Goal: Information Seeking & Learning: Learn about a topic

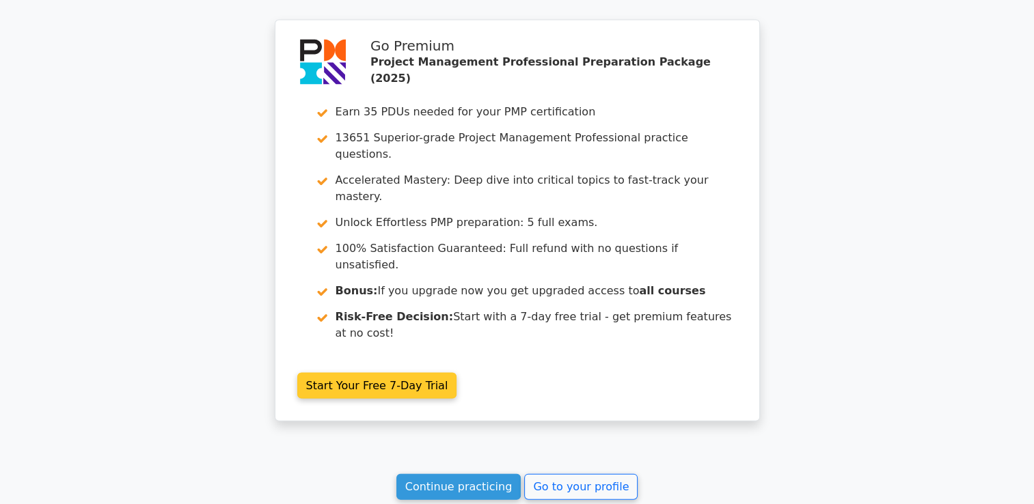
scroll to position [2850, 0]
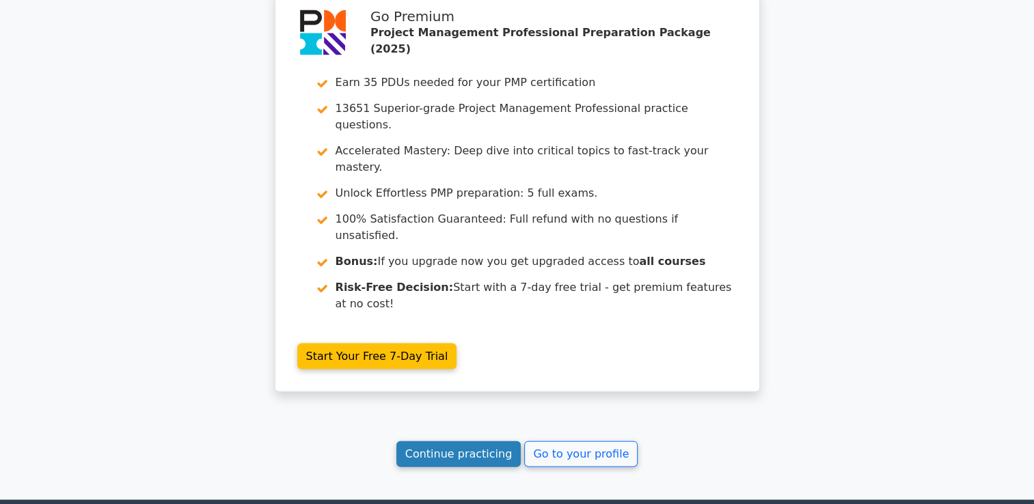
drag, startPoint x: 458, startPoint y: 299, endPoint x: 493, endPoint y: 295, distance: 35.8
click at [458, 441] on link "Continue practicing" at bounding box center [458, 454] width 125 height 26
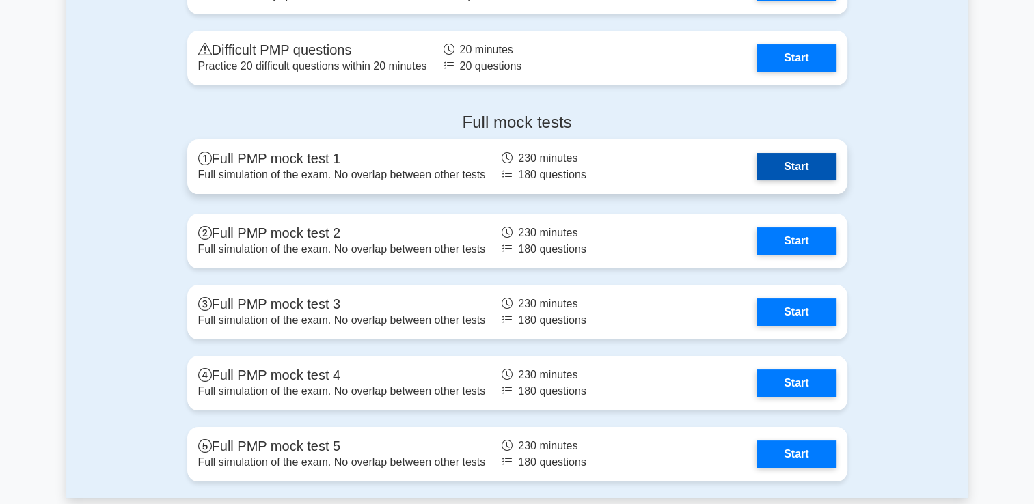
scroll to position [5191, 0]
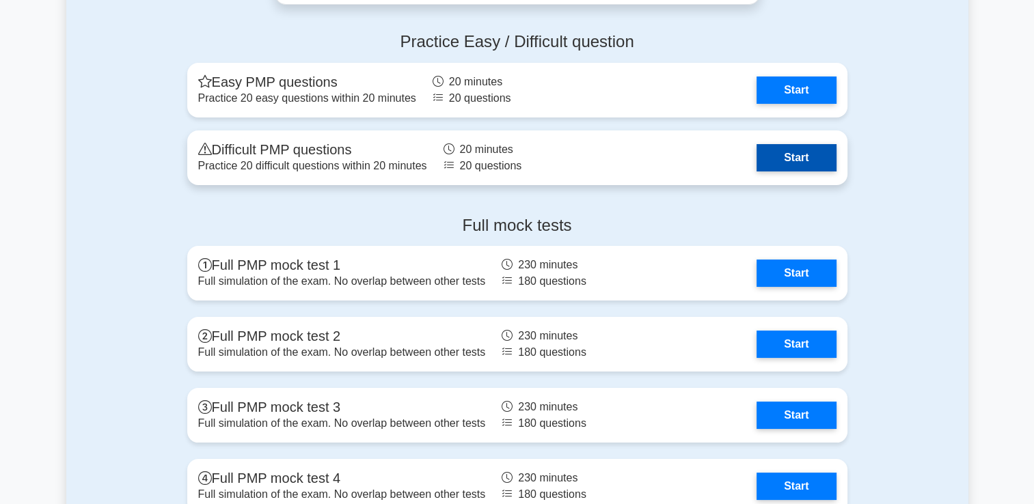
click at [756, 158] on link "Start" at bounding box center [795, 157] width 79 height 27
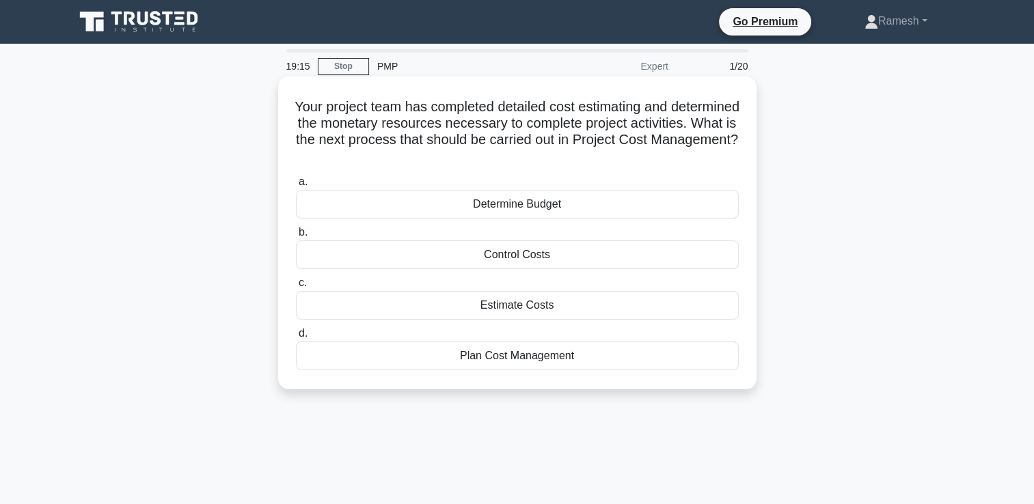
click at [564, 358] on div "Plan Cost Management" at bounding box center [517, 356] width 443 height 29
click at [296, 338] on input "d. Plan Cost Management" at bounding box center [296, 333] width 0 height 9
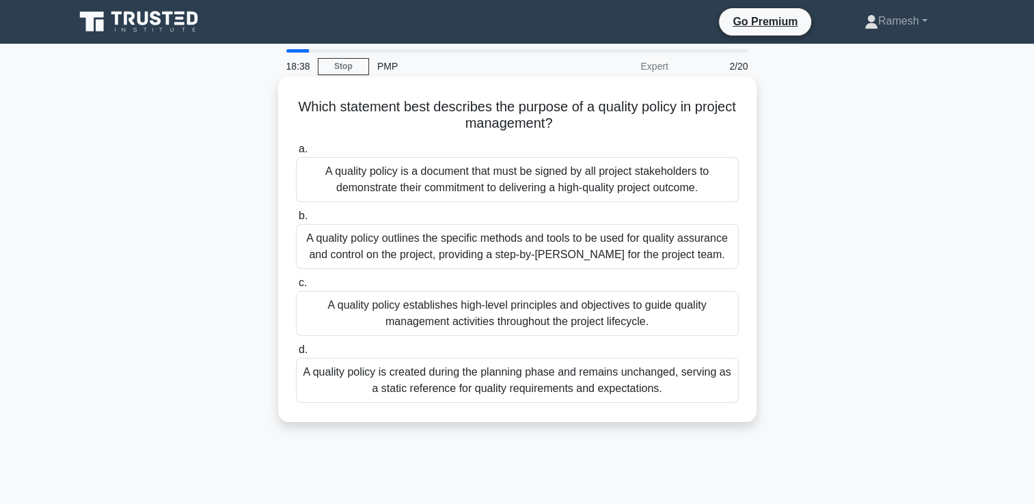
click at [558, 245] on div "A quality policy outlines the specific methods and tools to be used for quality…" at bounding box center [517, 246] width 443 height 45
click at [296, 221] on input "b. A quality policy outlines the specific methods and tools to be used for qual…" at bounding box center [296, 216] width 0 height 9
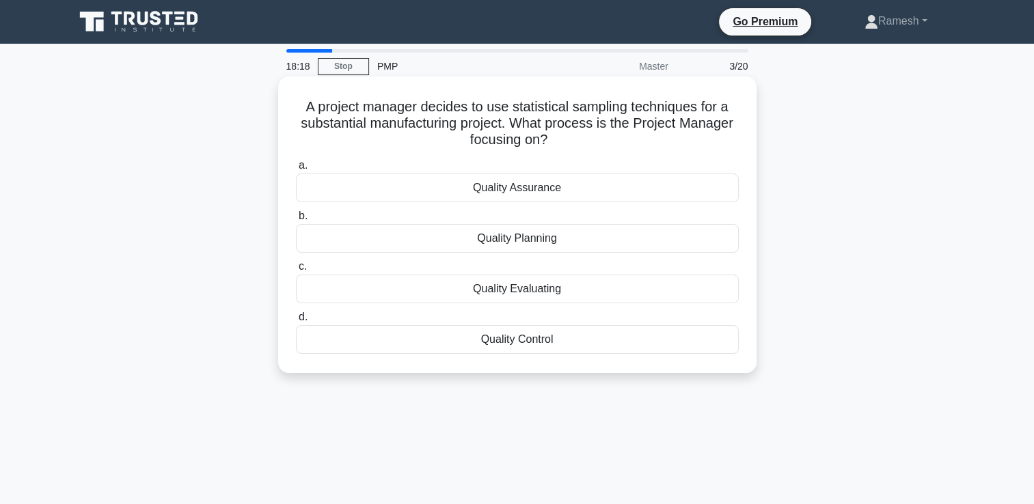
click at [560, 189] on div "Quality Assurance" at bounding box center [517, 188] width 443 height 29
click at [296, 170] on input "a. Quality Assurance" at bounding box center [296, 165] width 0 height 9
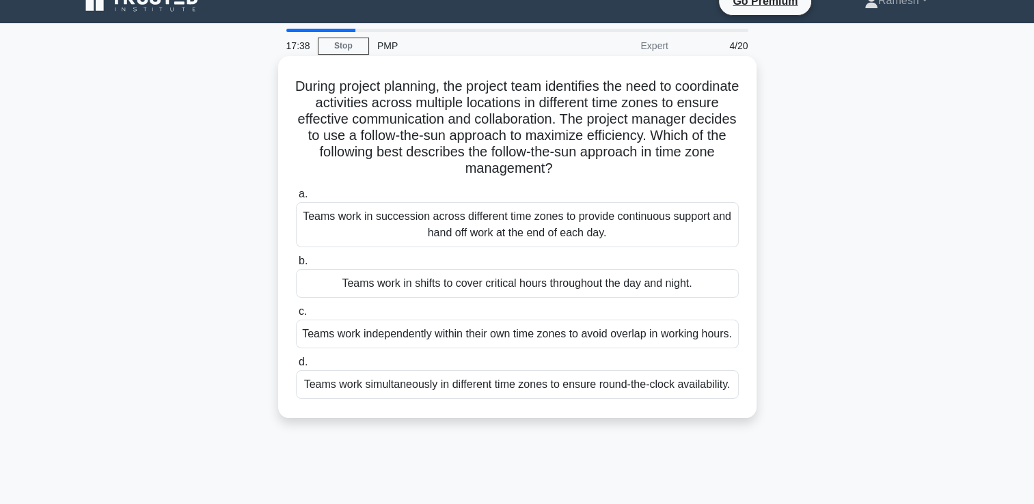
scroll to position [68, 0]
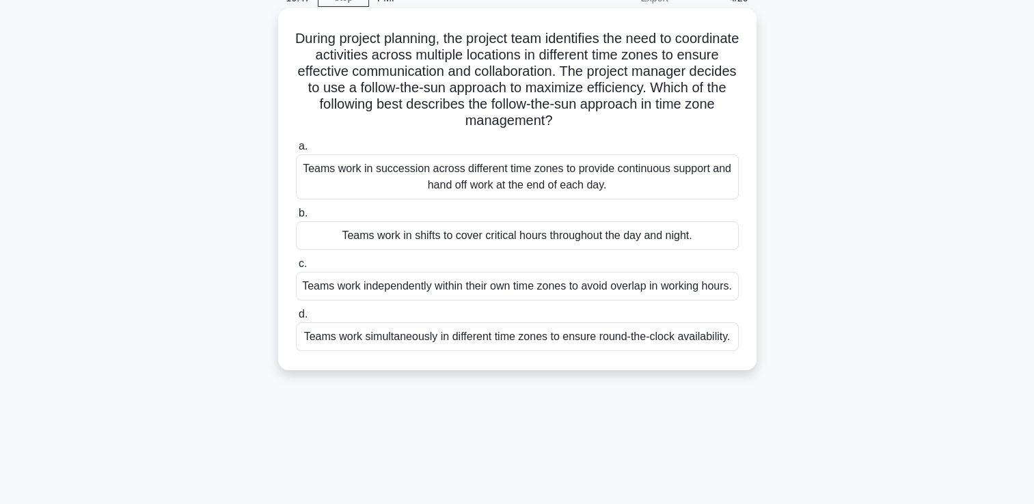
click at [590, 179] on div "Teams work in succession across different time zones to provide continuous supp…" at bounding box center [517, 176] width 443 height 45
click at [296, 151] on input "a. Teams work in succession across different time zones to provide continuous s…" at bounding box center [296, 146] width 0 height 9
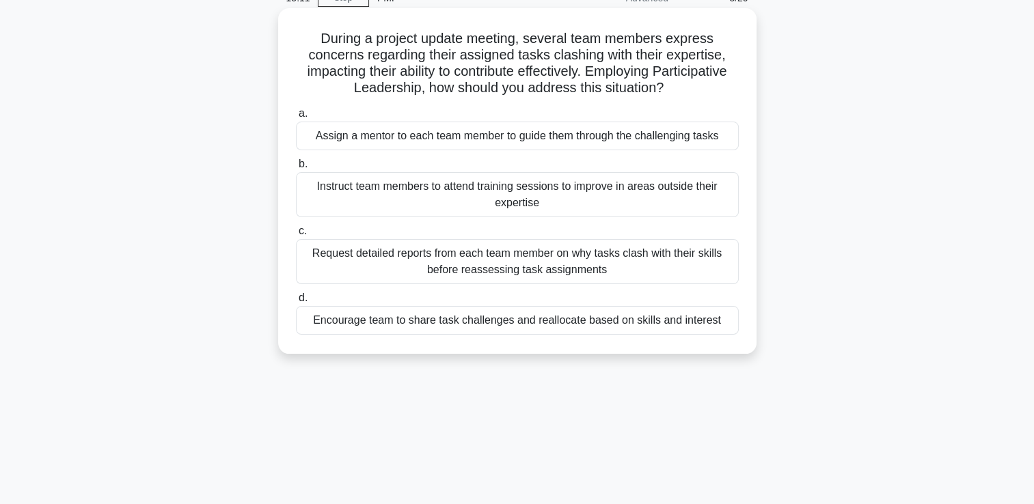
click at [681, 263] on div "Request detailed reports from each team member on why tasks clash with their sk…" at bounding box center [517, 261] width 443 height 45
click at [296, 236] on input "c. Request detailed reports from each team member on why tasks clash with their…" at bounding box center [296, 231] width 0 height 9
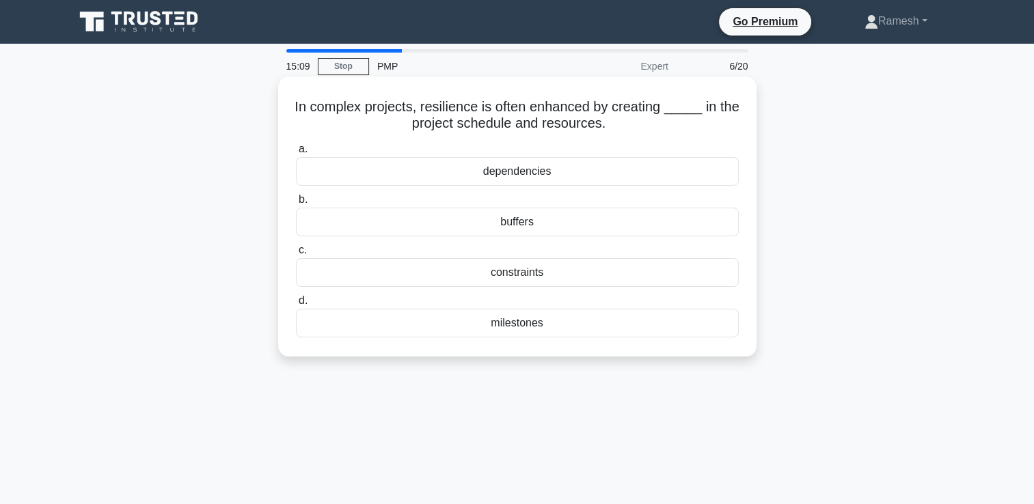
scroll to position [0, 0]
click at [561, 273] on div "constraints" at bounding box center [517, 272] width 443 height 29
click at [296, 255] on input "c. constraints" at bounding box center [296, 250] width 0 height 9
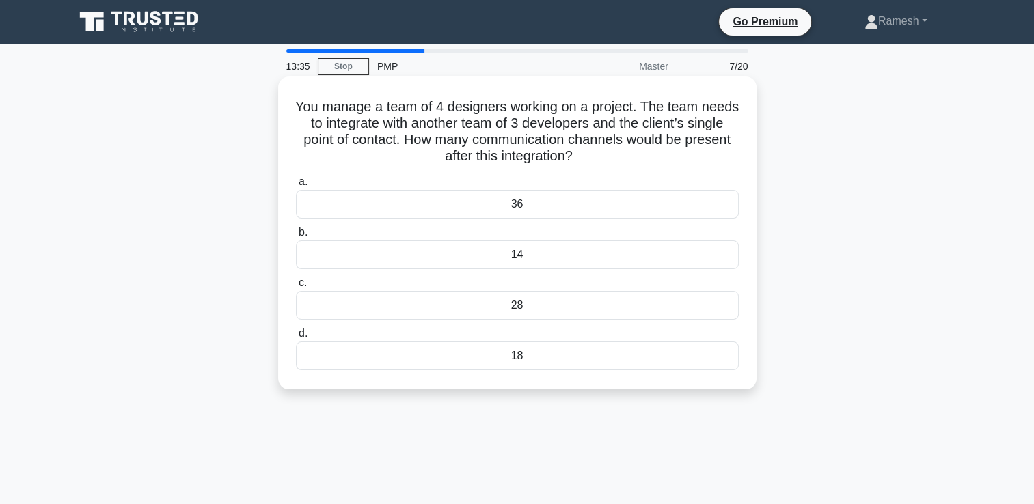
drag, startPoint x: 311, startPoint y: 103, endPoint x: 546, endPoint y: 370, distance: 355.3
click at [546, 370] on div "You manage a team of 4 designers working on a project. The team needs to integr…" at bounding box center [516, 233] width 467 height 302
drag, startPoint x: 546, startPoint y: 370, endPoint x: 516, endPoint y: 306, distance: 70.6
copy div "You manage a team of 4 designers working on a project. The team needs to integr…"
click at [525, 307] on div "28" at bounding box center [517, 305] width 443 height 29
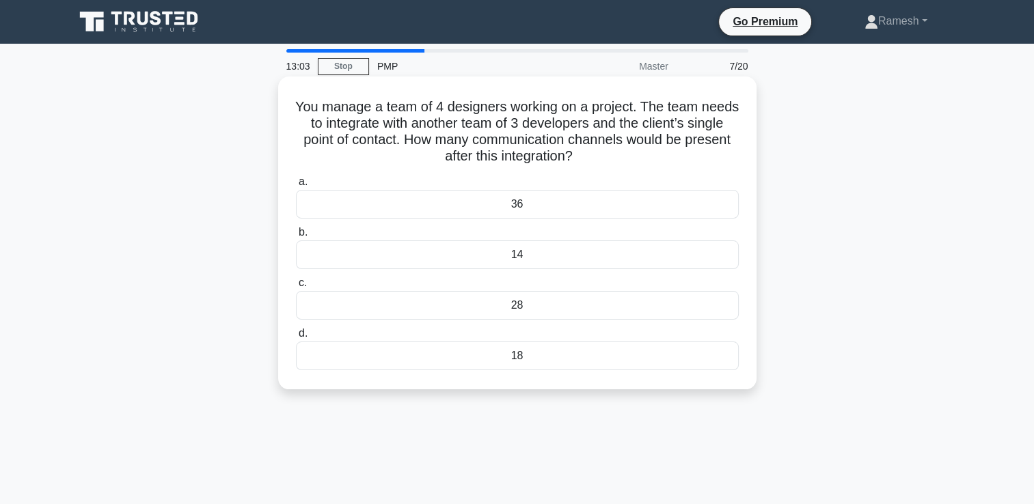
click at [296, 288] on input "c. 28" at bounding box center [296, 283] width 0 height 9
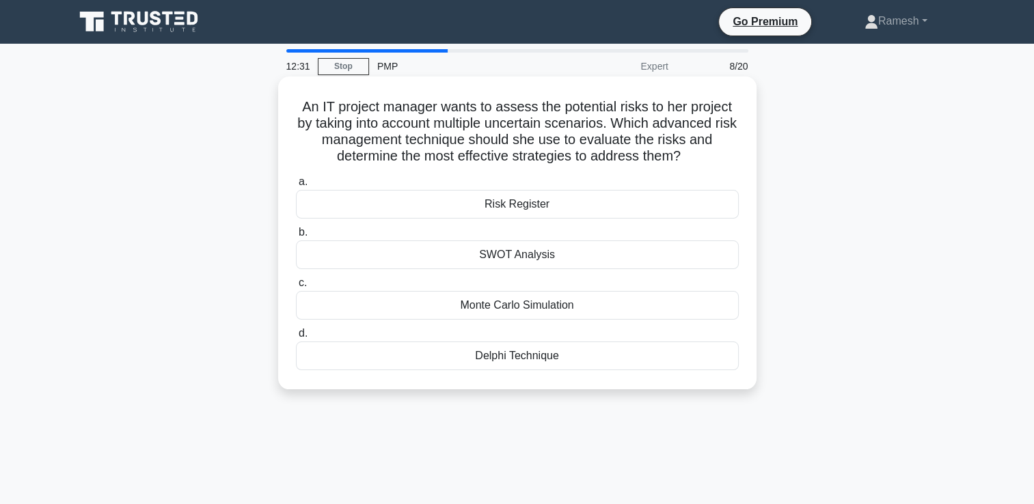
click at [559, 303] on div "Monte Carlo Simulation" at bounding box center [517, 305] width 443 height 29
click at [296, 288] on input "c. Monte Carlo Simulation" at bounding box center [296, 283] width 0 height 9
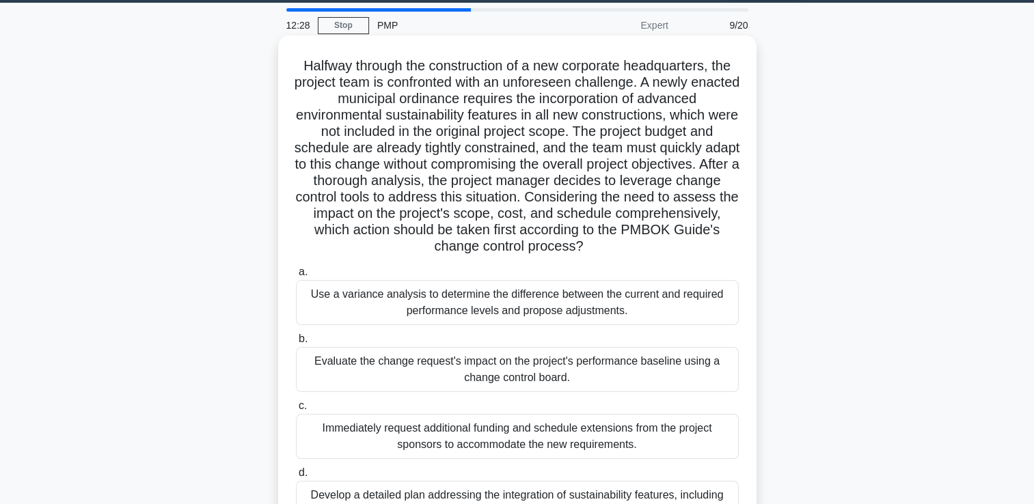
scroll to position [137, 0]
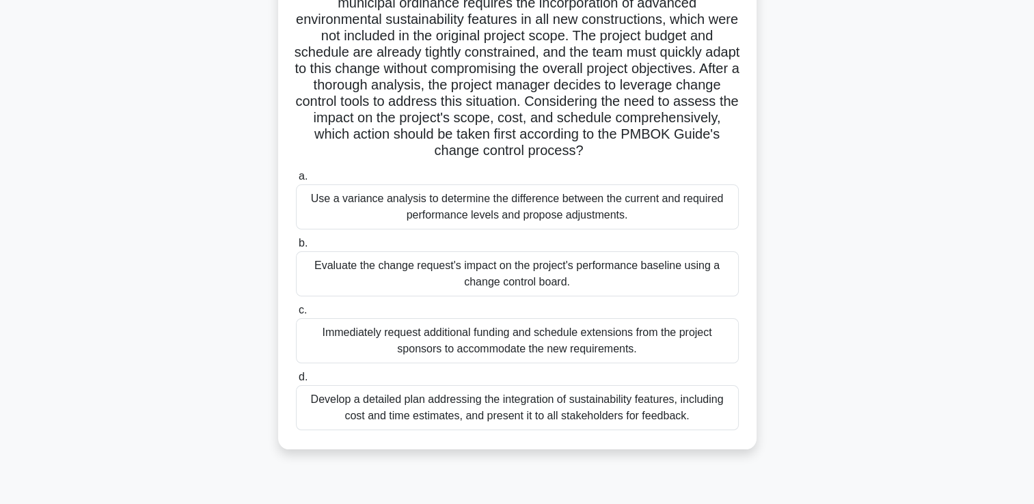
click at [604, 282] on div "Evaluate the change request's impact on the project's performance baseline usin…" at bounding box center [517, 273] width 443 height 45
click at [296, 248] on input "b. Evaluate the change request's impact on the project's performance baseline u…" at bounding box center [296, 243] width 0 height 9
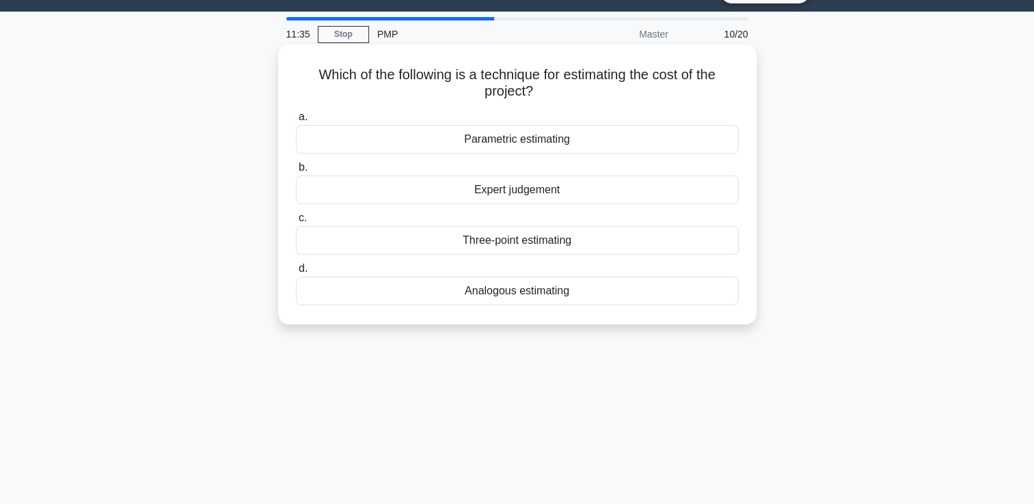
scroll to position [0, 0]
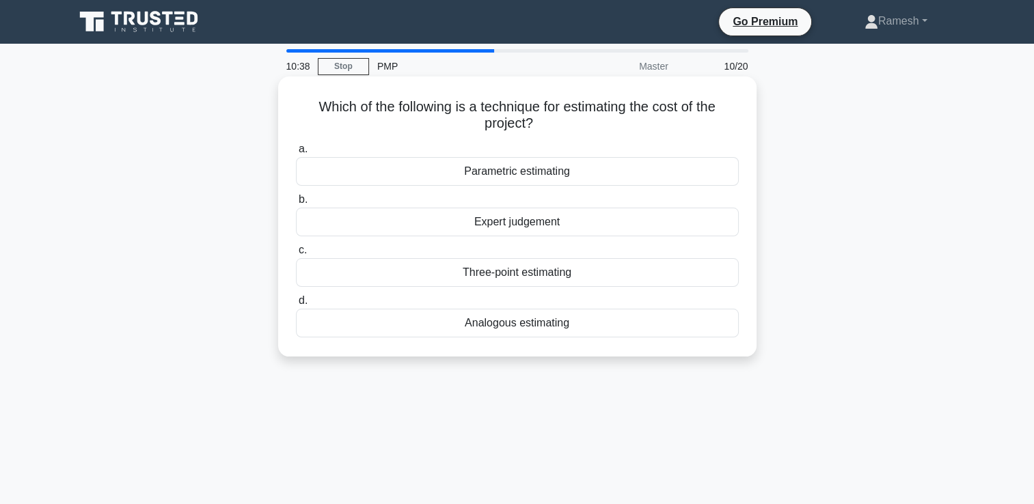
drag, startPoint x: 307, startPoint y: 105, endPoint x: 596, endPoint y: 343, distance: 374.6
click at [596, 343] on div "Which of the following is a technique for estimating the cost of the project? .…" at bounding box center [516, 216] width 467 height 269
drag, startPoint x: 596, startPoint y: 343, endPoint x: 525, endPoint y: 273, distance: 100.0
copy div "Which of the following is a technique for estimating the cost of the project? .…"
click at [536, 173] on div "Parametric estimating" at bounding box center [517, 171] width 443 height 29
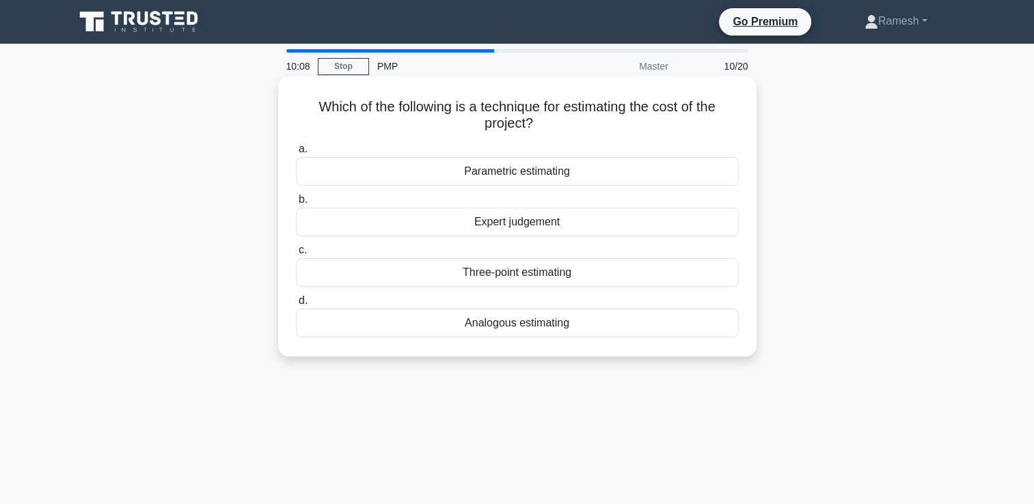
click at [296, 154] on input "a. Parametric estimating" at bounding box center [296, 149] width 0 height 9
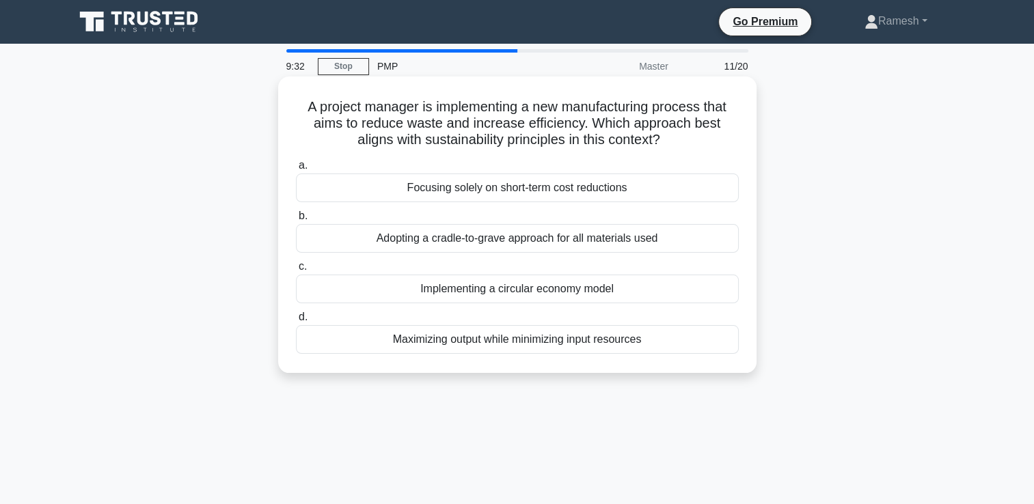
click at [631, 236] on div "Adopting a cradle-to-grave approach for all materials used" at bounding box center [517, 238] width 443 height 29
click at [296, 221] on input "b. Adopting a cradle-to-grave approach for all materials used" at bounding box center [296, 216] width 0 height 9
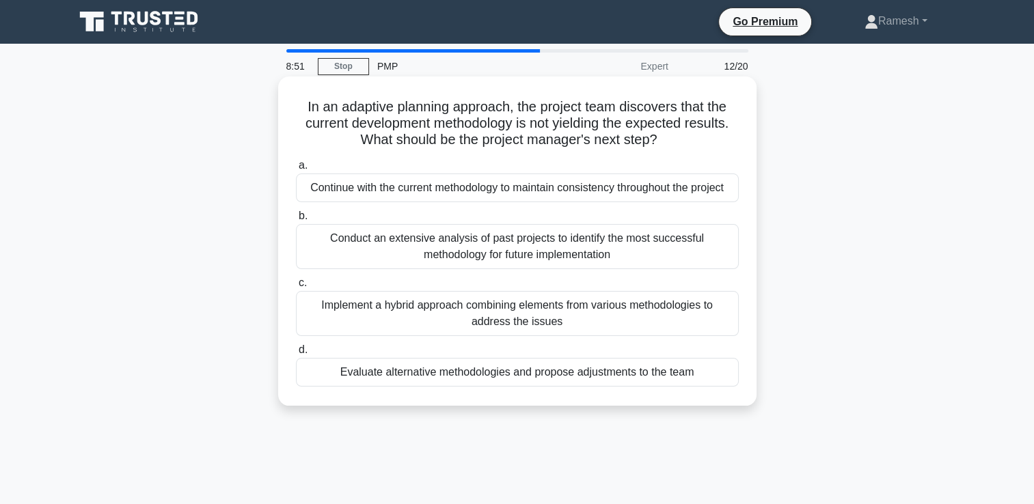
click at [655, 253] on div "Conduct an extensive analysis of past projects to identify the most successful …" at bounding box center [517, 246] width 443 height 45
click at [296, 221] on input "b. Conduct an extensive analysis of past projects to identify the most successf…" at bounding box center [296, 216] width 0 height 9
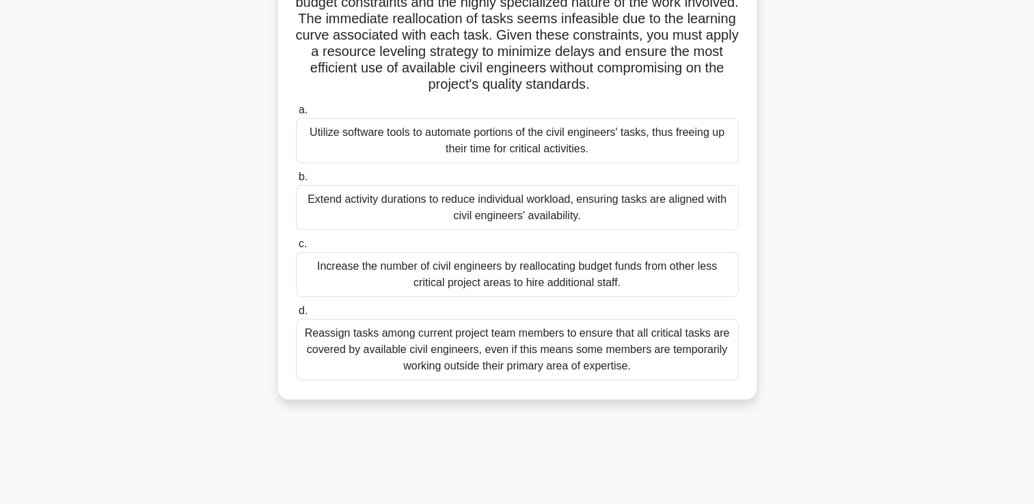
scroll to position [205, 0]
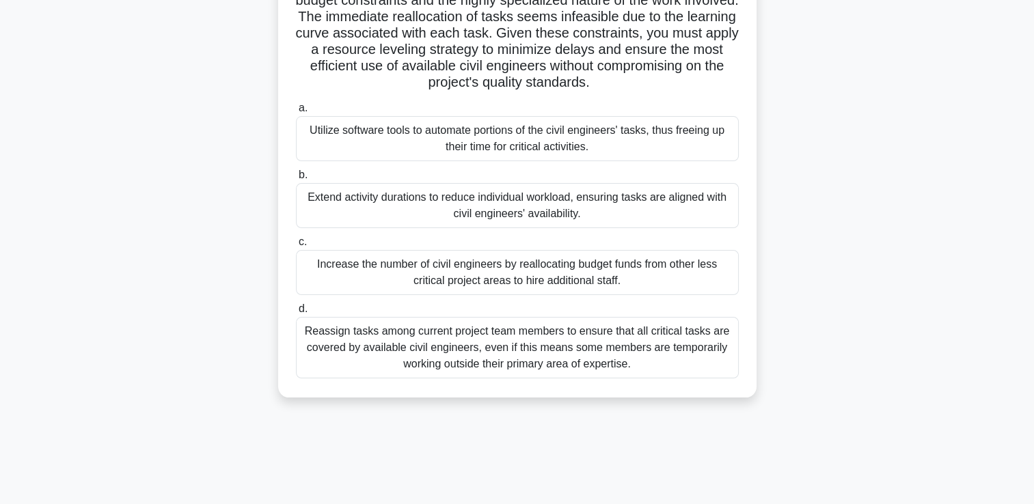
click at [656, 345] on div "Reassign tasks among current project team members to ensure that all critical t…" at bounding box center [517, 347] width 443 height 61
click at [296, 314] on input "d. Reassign tasks among current project team members to ensure that all critica…" at bounding box center [296, 309] width 0 height 9
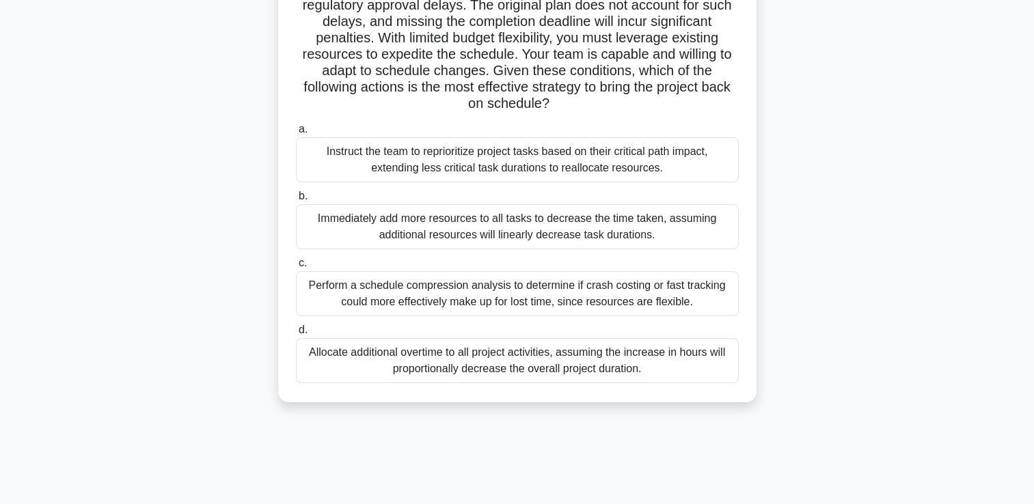
scroll to position [137, 0]
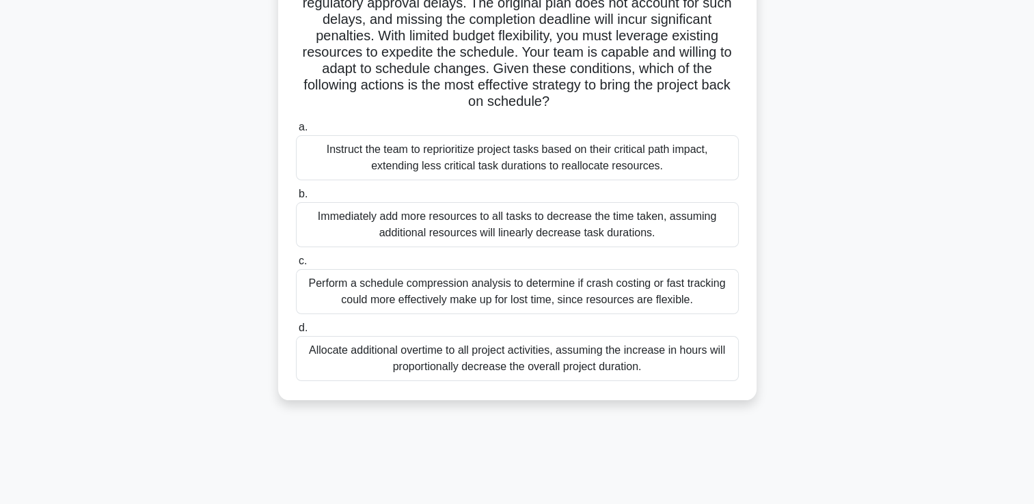
click at [587, 290] on div "Perform a schedule compression analysis to determine if crash costing or fast t…" at bounding box center [517, 291] width 443 height 45
click at [296, 266] on input "c. Perform a schedule compression analysis to determine if crash costing or fas…" at bounding box center [296, 261] width 0 height 9
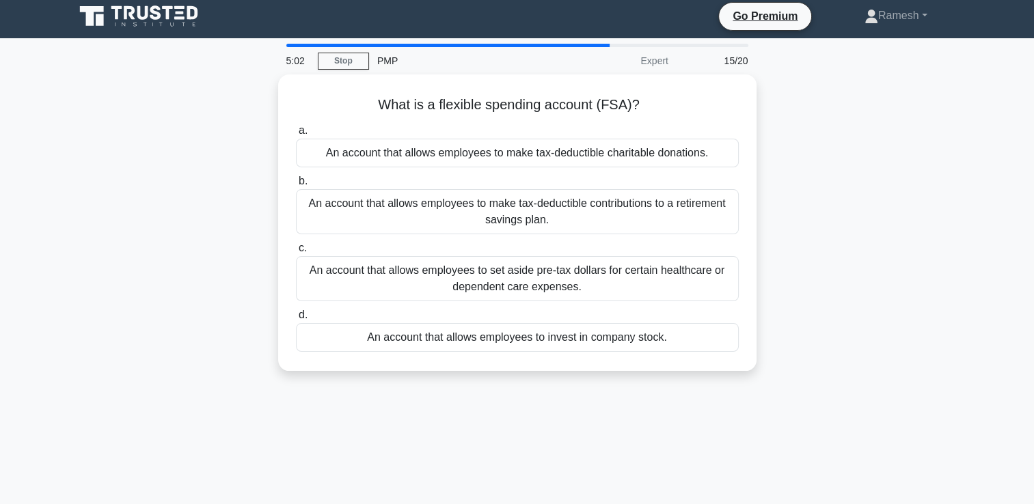
scroll to position [0, 0]
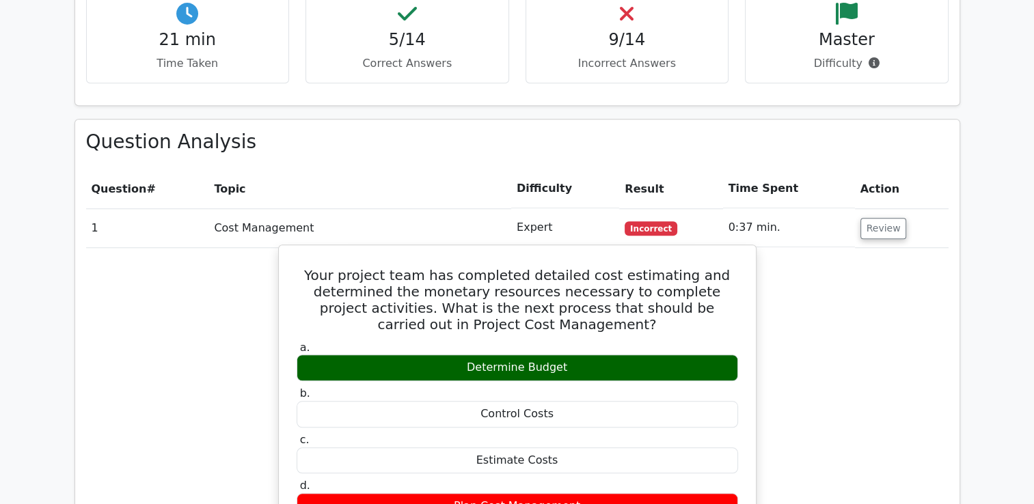
scroll to position [1230, 0]
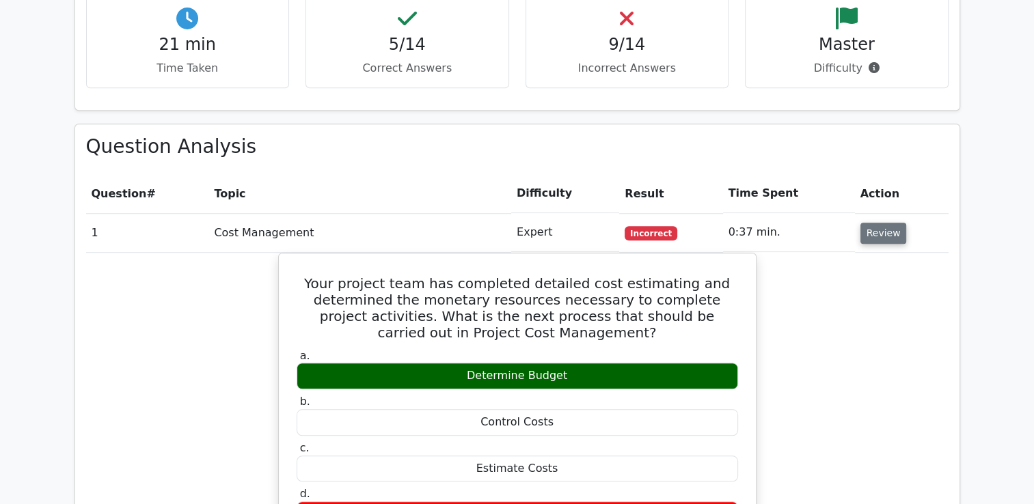
click at [876, 223] on button "Review" at bounding box center [883, 233] width 46 height 21
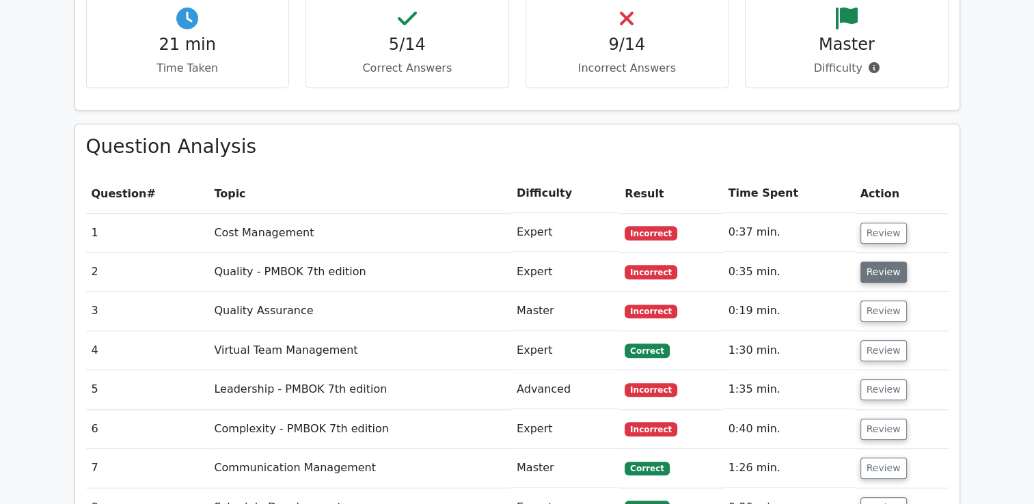
click at [880, 262] on button "Review" at bounding box center [883, 272] width 46 height 21
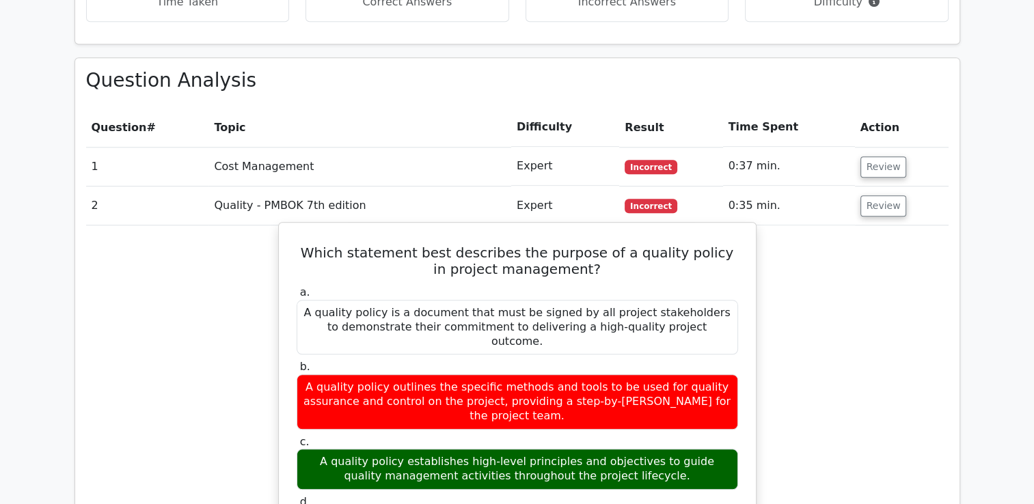
scroll to position [1298, 0]
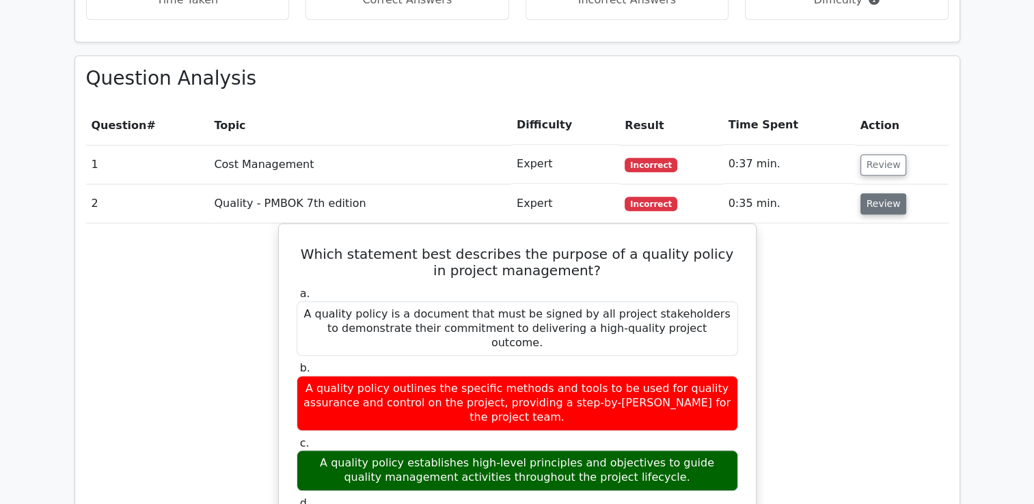
click at [885, 193] on button "Review" at bounding box center [883, 203] width 46 height 21
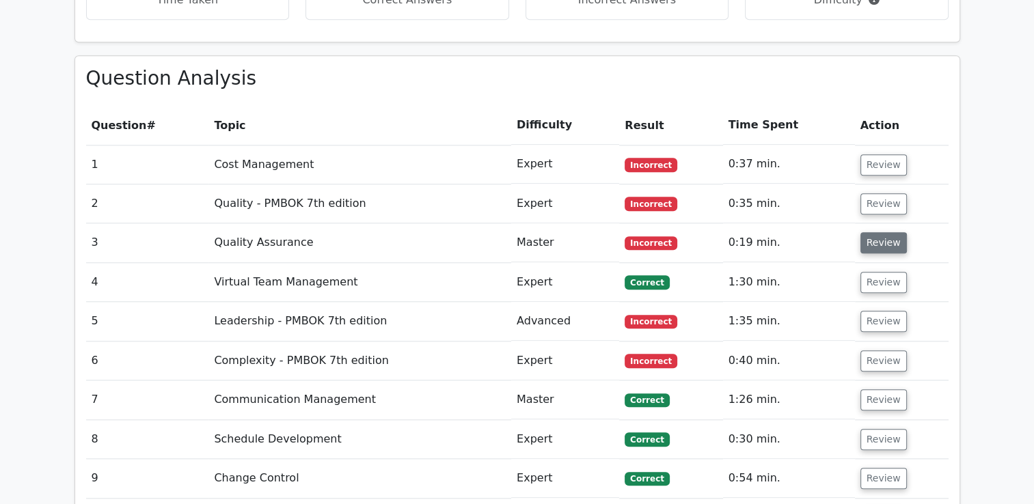
click at [878, 232] on button "Review" at bounding box center [883, 242] width 46 height 21
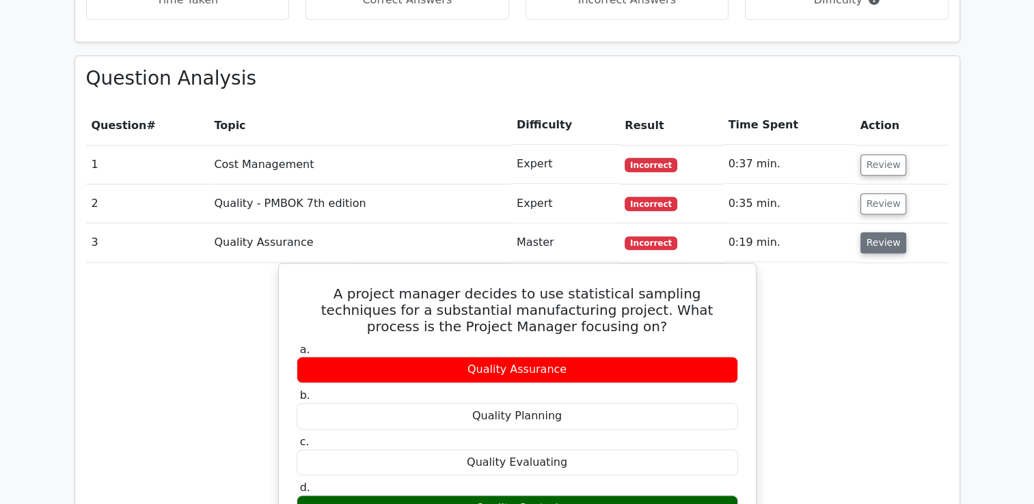
click at [868, 232] on button "Review" at bounding box center [883, 242] width 46 height 21
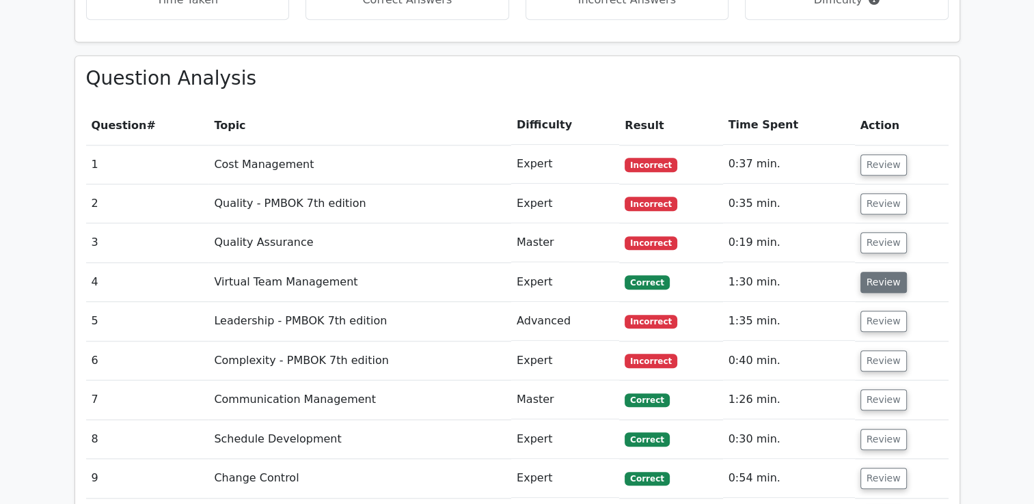
click at [876, 272] on button "Review" at bounding box center [883, 282] width 46 height 21
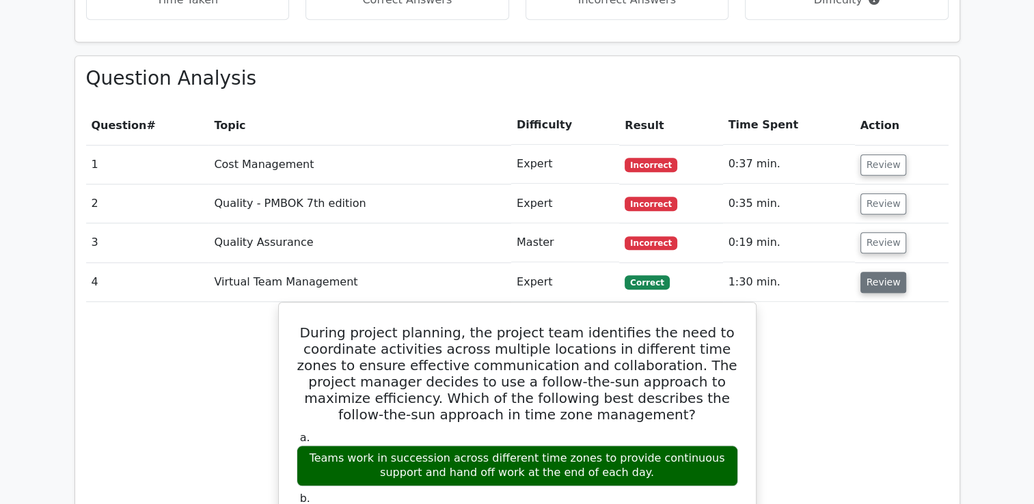
click at [872, 272] on button "Review" at bounding box center [883, 282] width 46 height 21
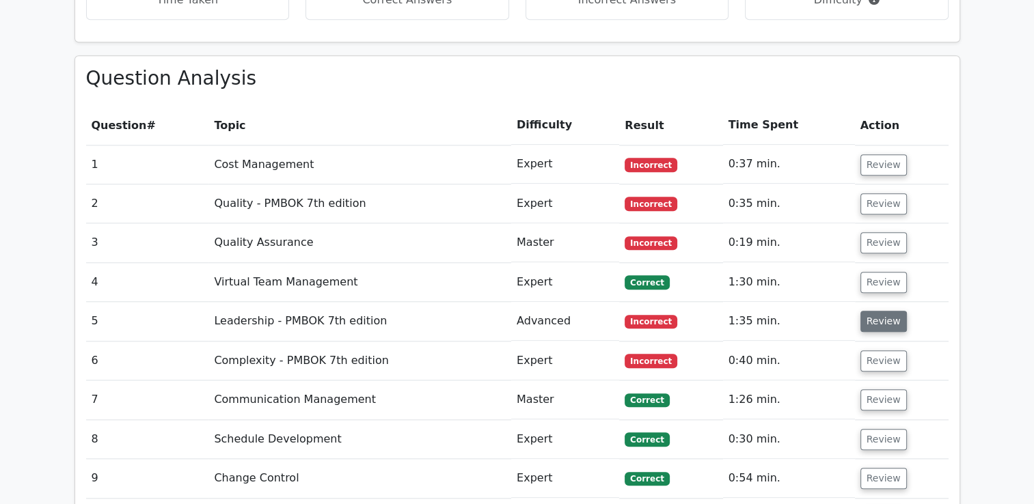
click at [877, 311] on button "Review" at bounding box center [883, 321] width 46 height 21
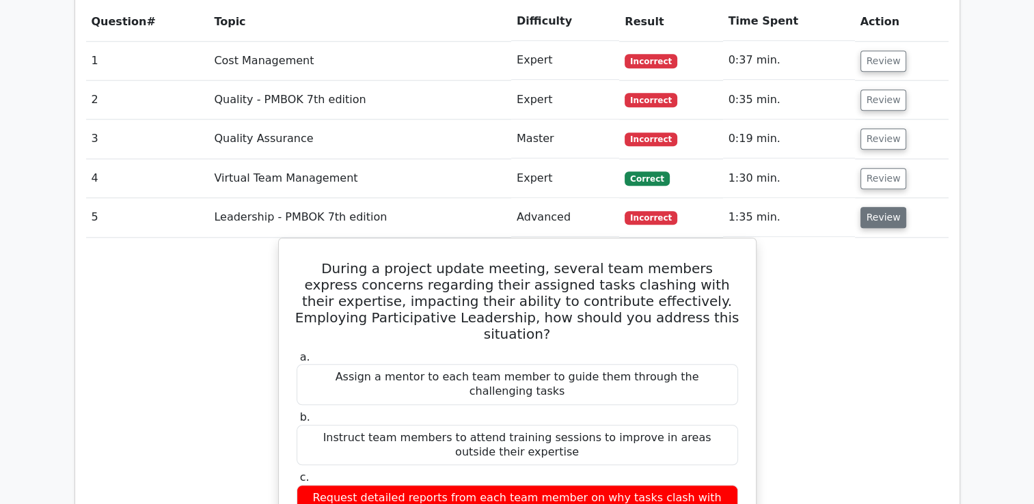
scroll to position [1434, 0]
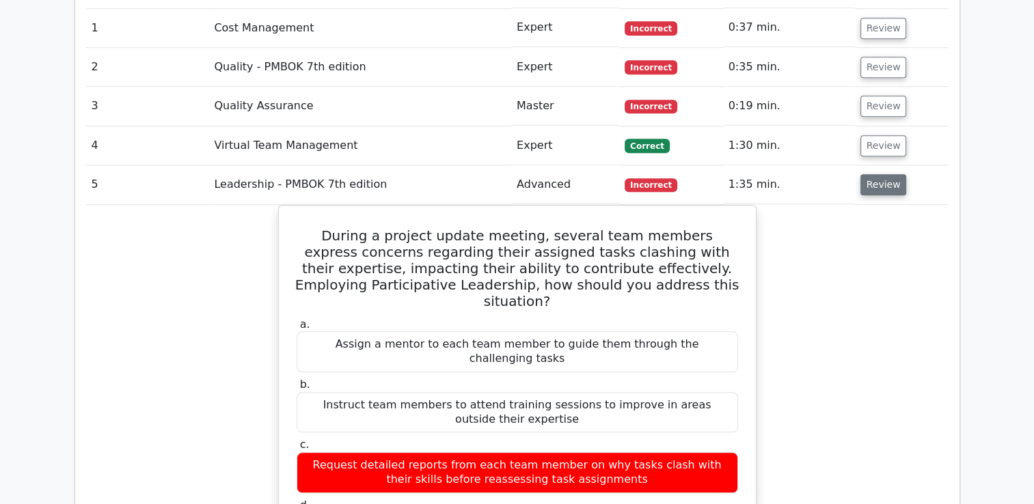
click at [883, 174] on button "Review" at bounding box center [883, 184] width 46 height 21
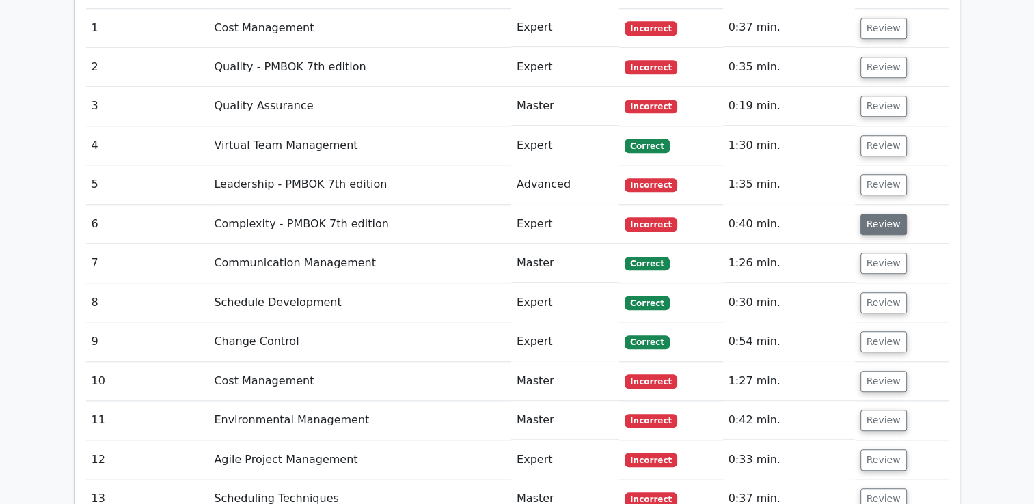
click at [876, 214] on button "Review" at bounding box center [883, 224] width 46 height 21
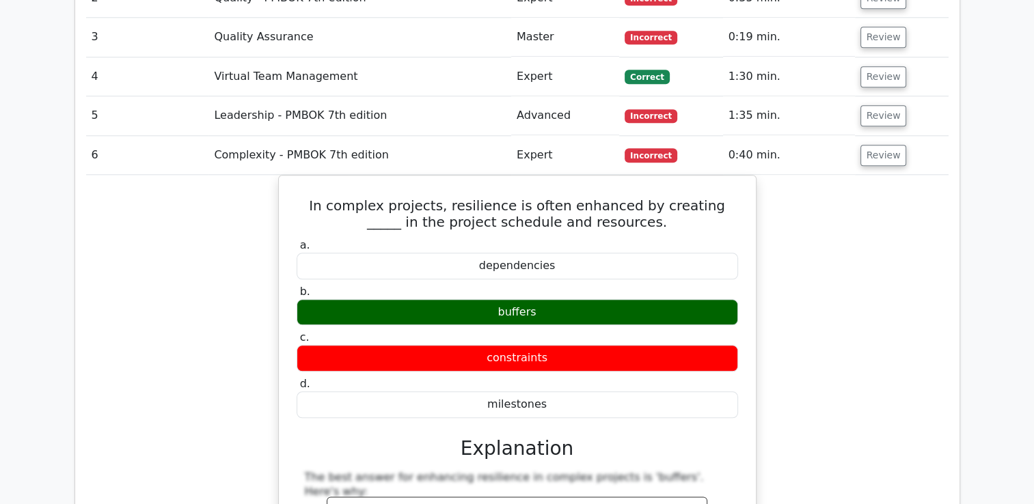
scroll to position [1503, 0]
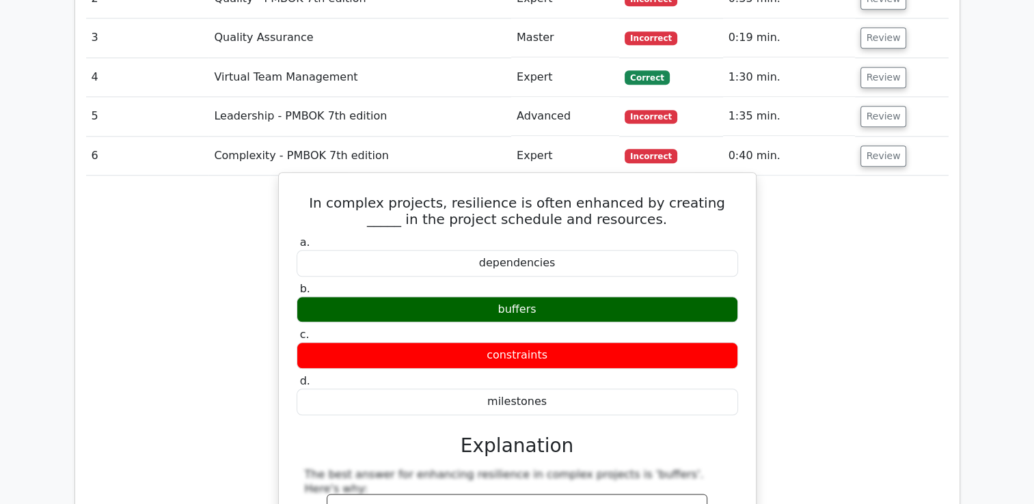
drag, startPoint x: 308, startPoint y: 137, endPoint x: 578, endPoint y: 328, distance: 330.7
drag, startPoint x: 578, startPoint y: 328, endPoint x: 524, endPoint y: 236, distance: 106.8
copy div "In complex projects, resilience is often enhanced by creating _____ in the proj…"
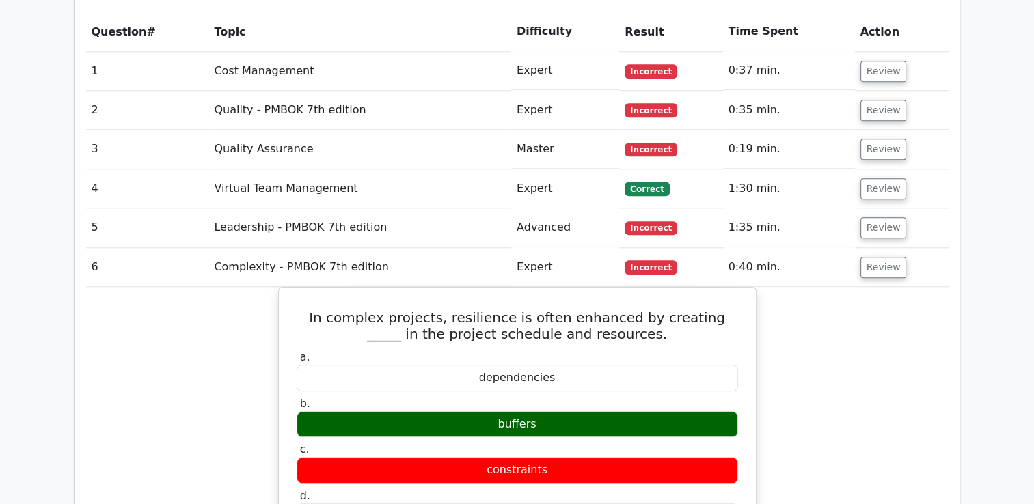
scroll to position [1366, 0]
